Goal: Task Accomplishment & Management: Manage account settings

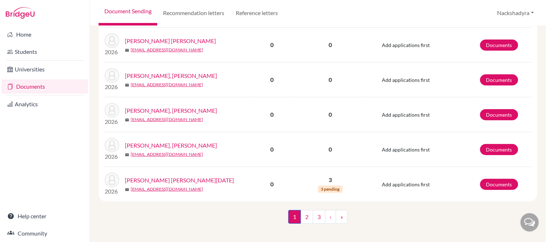
scroll to position [658, 0]
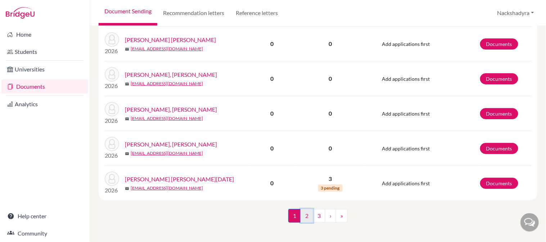
click at [304, 211] on link "2" at bounding box center [306, 216] width 13 height 14
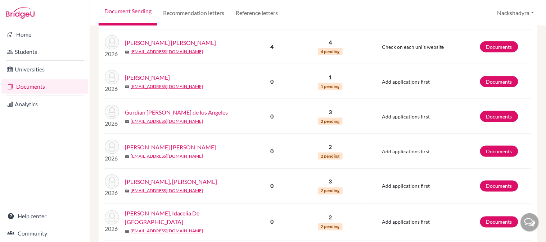
scroll to position [240, 0]
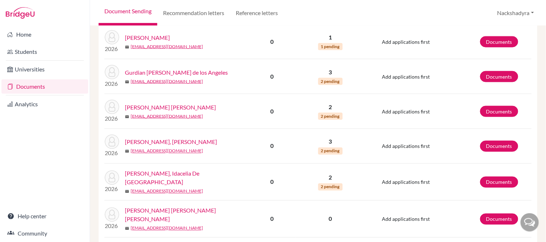
click at [194, 176] on link "Gutierrez Medina, Idacelia De Los Angeles" at bounding box center [189, 178] width 128 height 17
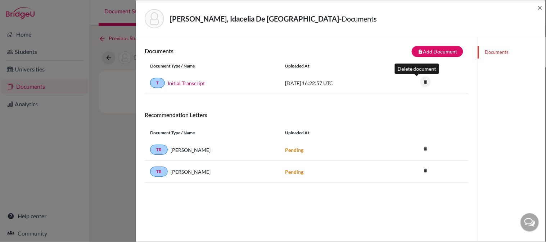
click at [420, 83] on icon "delete" at bounding box center [425, 82] width 11 height 11
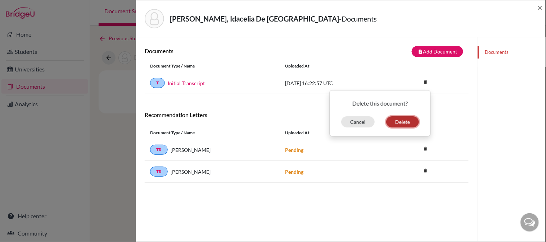
click at [409, 120] on button "Delete" at bounding box center [402, 122] width 33 height 11
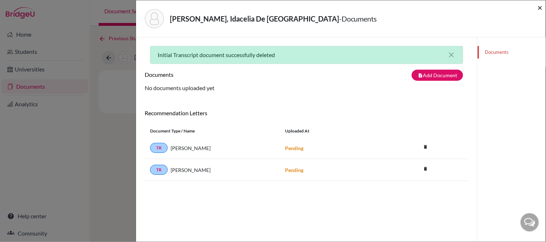
click at [538, 8] on span "×" at bounding box center [539, 7] width 5 height 10
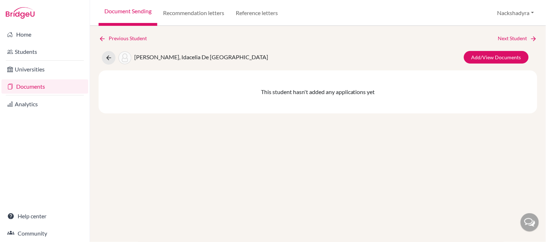
click at [124, 15] on link "Document Sending" at bounding box center [128, 13] width 59 height 26
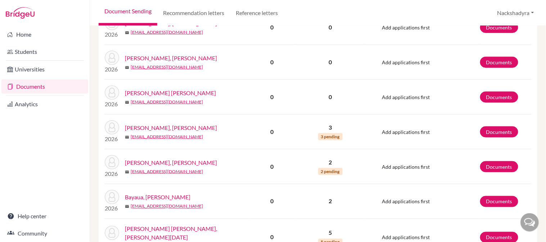
scroll to position [200, 0]
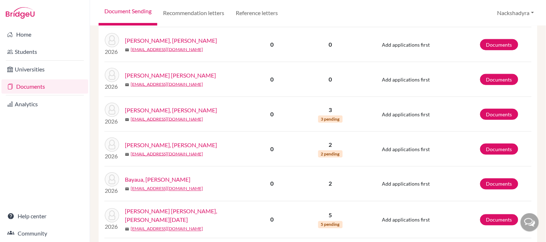
click at [190, 111] on link "[PERSON_NAME], [PERSON_NAME]" at bounding box center [171, 110] width 92 height 9
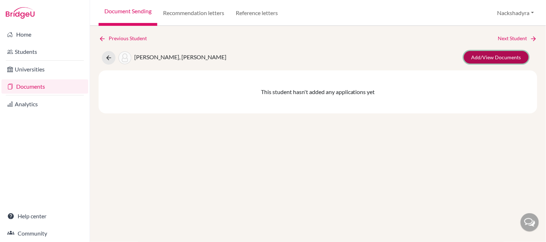
click at [482, 53] on link "Add/View Documents" at bounding box center [496, 57] width 65 height 13
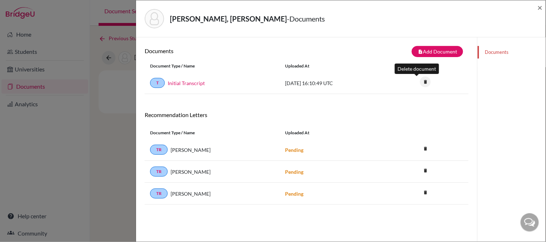
click at [420, 81] on icon "delete" at bounding box center [425, 82] width 11 height 11
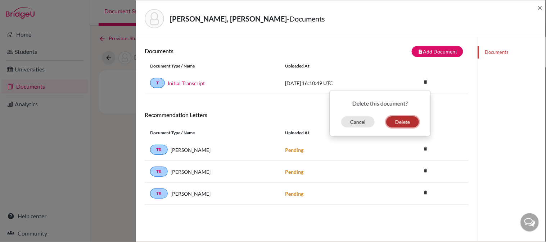
click at [406, 125] on button "Delete" at bounding box center [402, 122] width 33 height 11
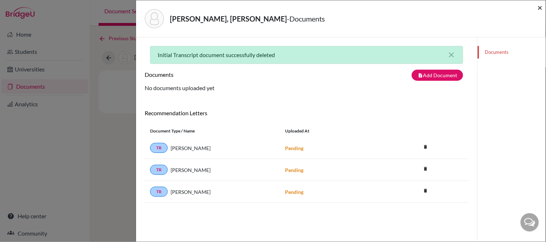
click at [540, 6] on span "×" at bounding box center [539, 7] width 5 height 10
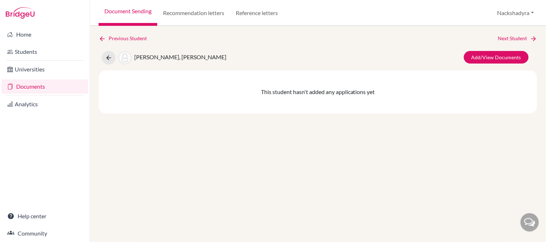
click at [121, 13] on link "Document Sending" at bounding box center [128, 13] width 59 height 26
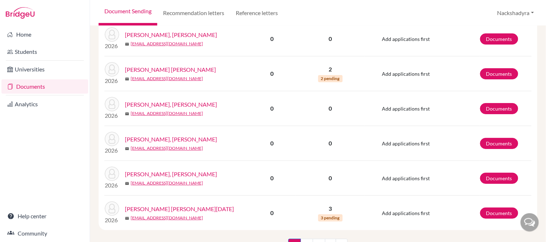
scroll to position [671, 0]
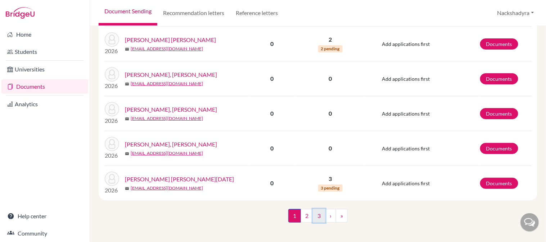
click at [318, 209] on link "3" at bounding box center [319, 216] width 13 height 14
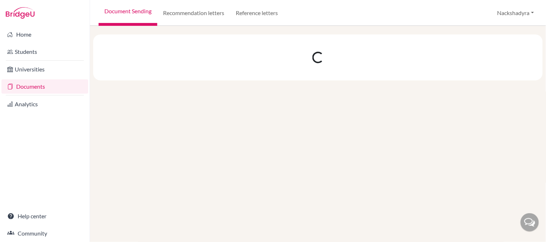
scroll to position [0, 0]
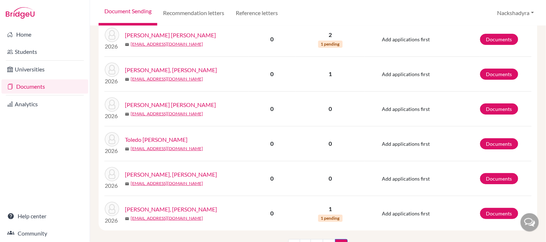
scroll to position [658, 0]
